Goal: Task Accomplishment & Management: Manage account settings

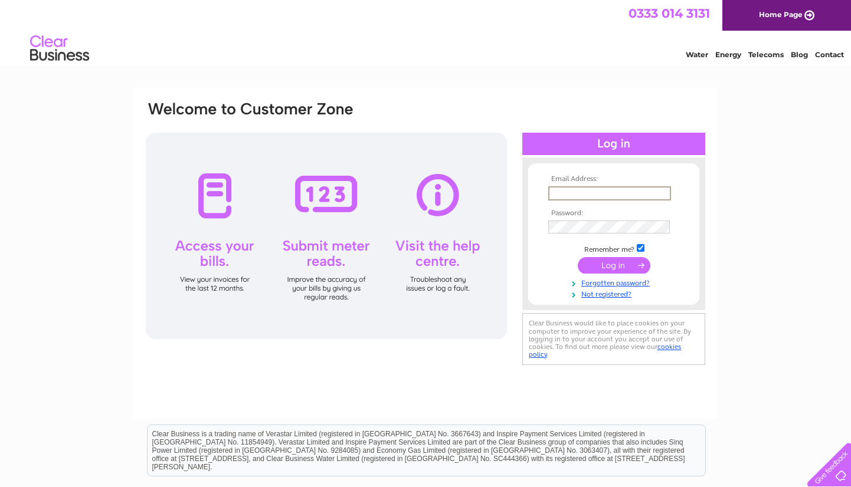
click at [603, 196] on input "text" at bounding box center [609, 193] width 123 height 14
type input "[EMAIL_ADDRESS][DOMAIN_NAME]"
click at [577, 257] on input "submit" at bounding box center [613, 265] width 73 height 17
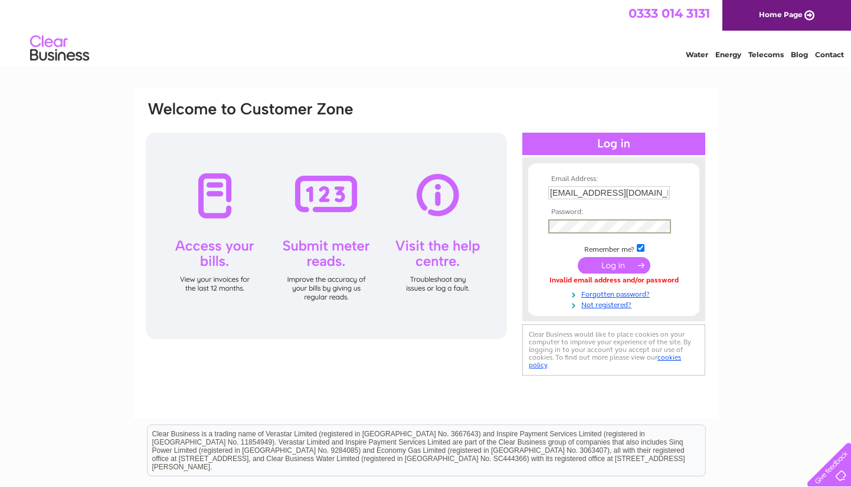
click at [577, 257] on input "submit" at bounding box center [613, 265] width 73 height 17
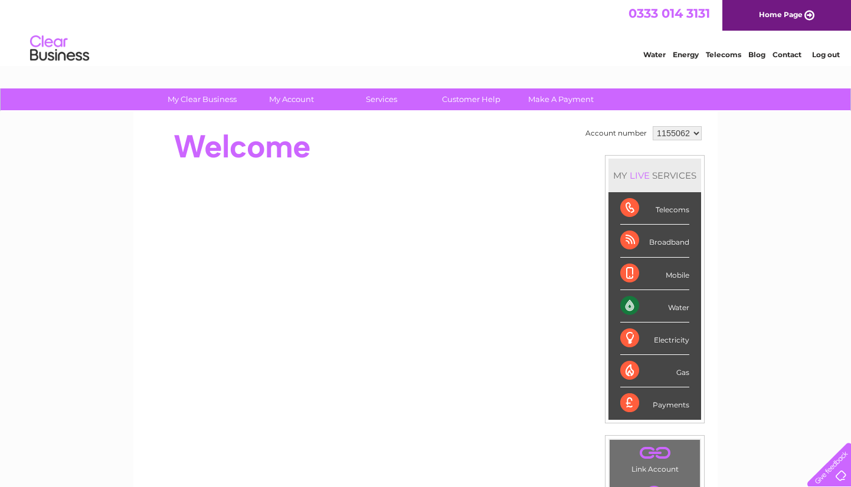
scroll to position [6, 0]
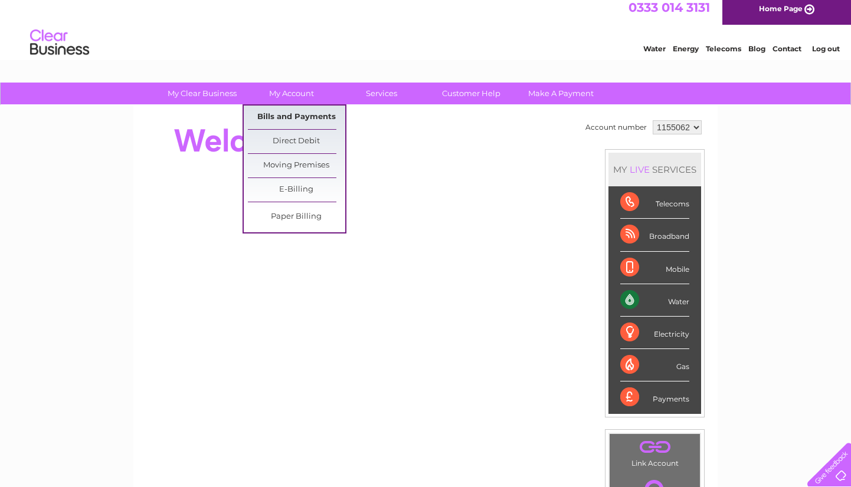
click at [300, 113] on link "Bills and Payments" at bounding box center [296, 118] width 97 height 24
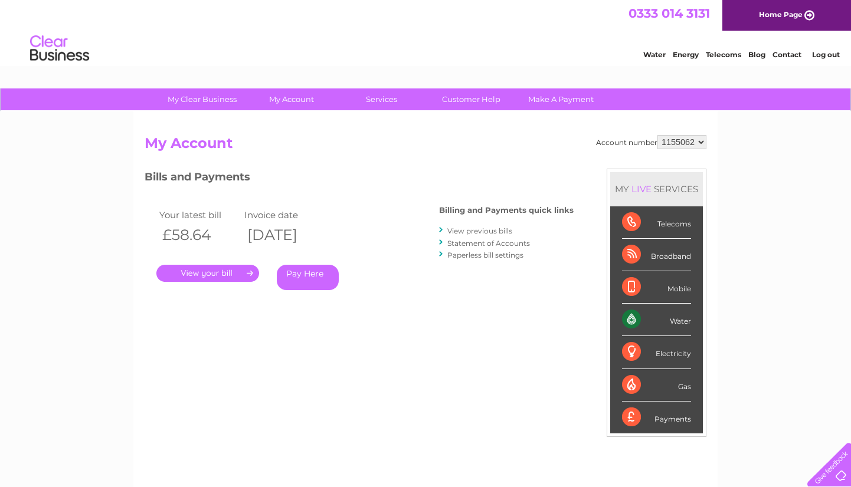
click at [491, 244] on link "Statement of Accounts" at bounding box center [488, 243] width 83 height 9
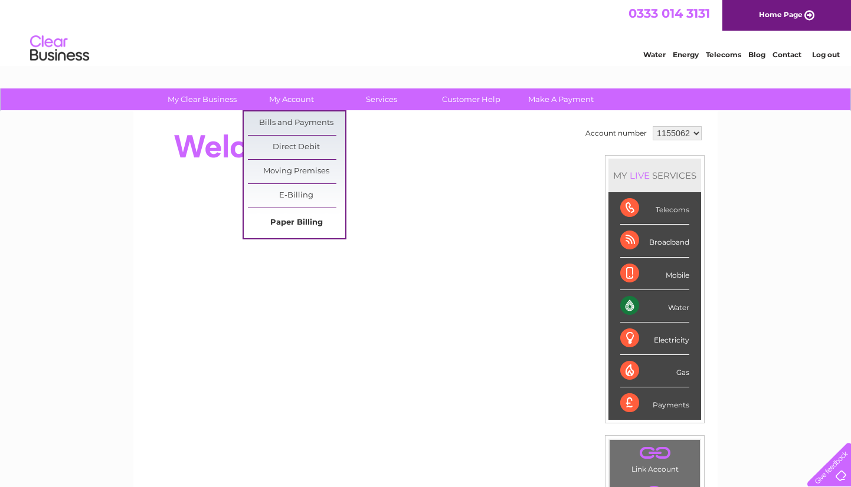
click at [304, 220] on link "Paper Billing" at bounding box center [296, 223] width 97 height 24
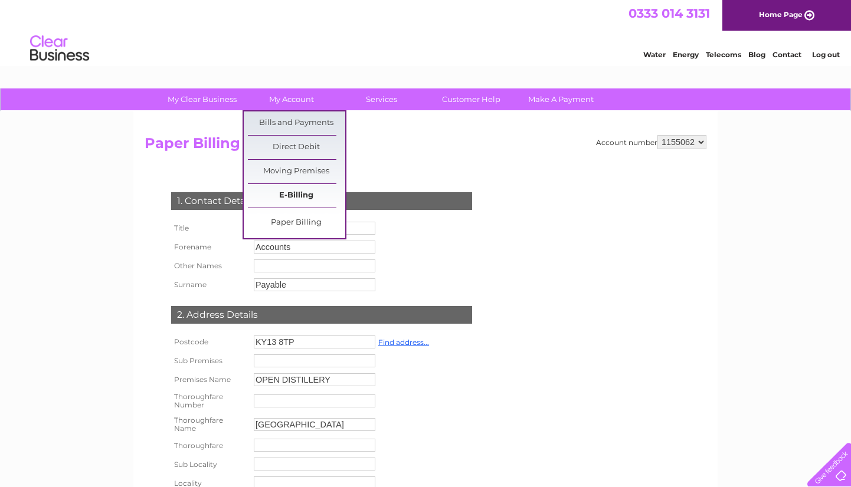
click at [297, 186] on link "E-Billing" at bounding box center [296, 196] width 97 height 24
